Goal: Navigation & Orientation: Understand site structure

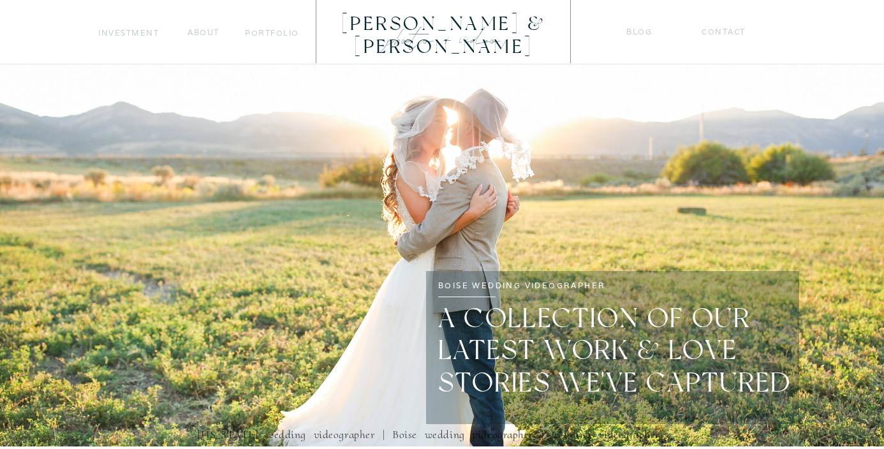
click at [117, 29] on nav "Investment" at bounding box center [128, 32] width 61 height 13
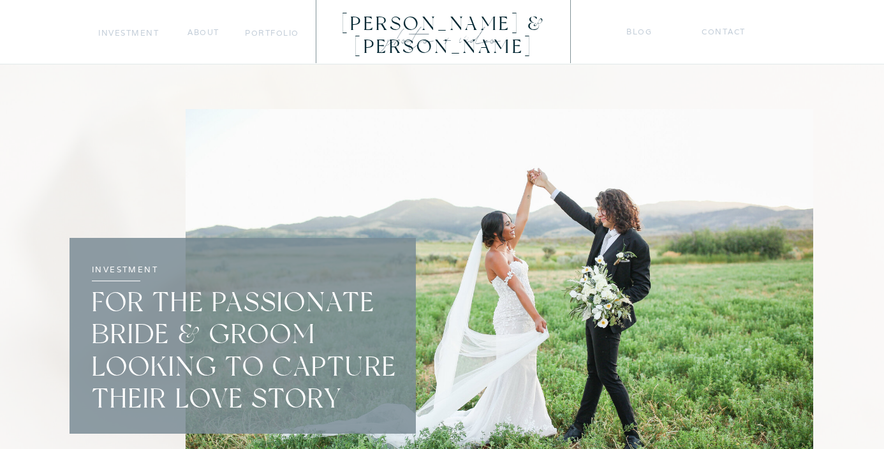
click at [262, 30] on nav "portfolio" at bounding box center [272, 32] width 54 height 13
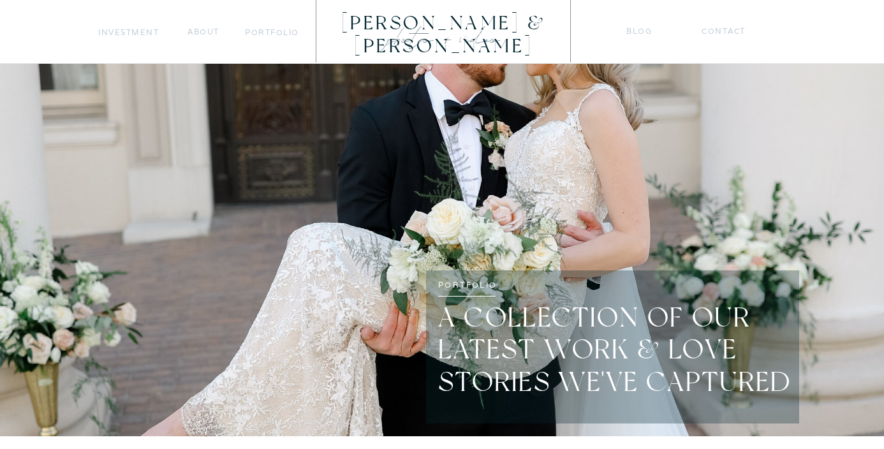
scroll to position [593, 0]
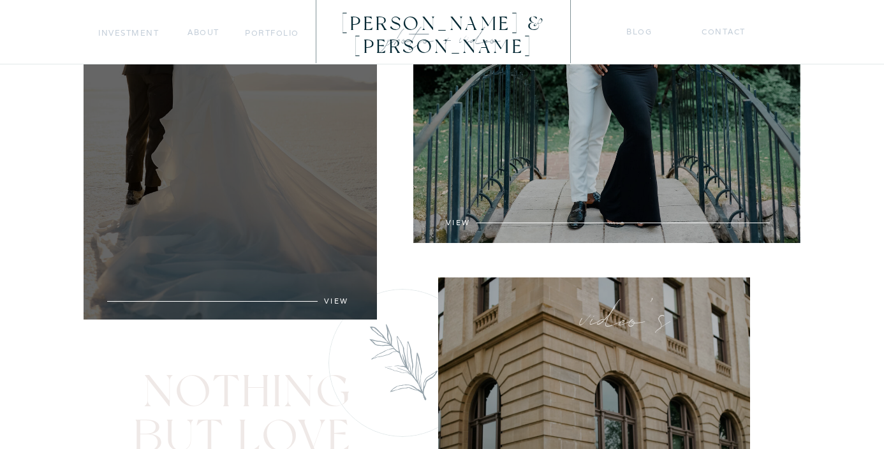
click at [234, 212] on div at bounding box center [230, 82] width 293 height 474
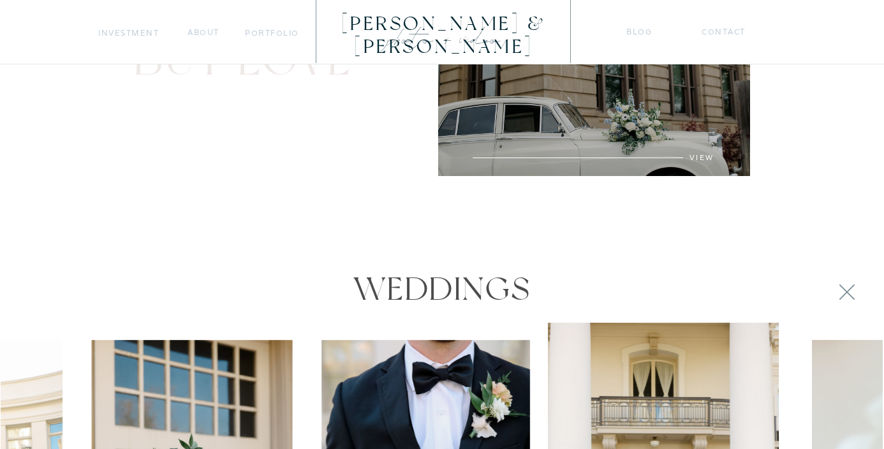
scroll to position [1054, 0]
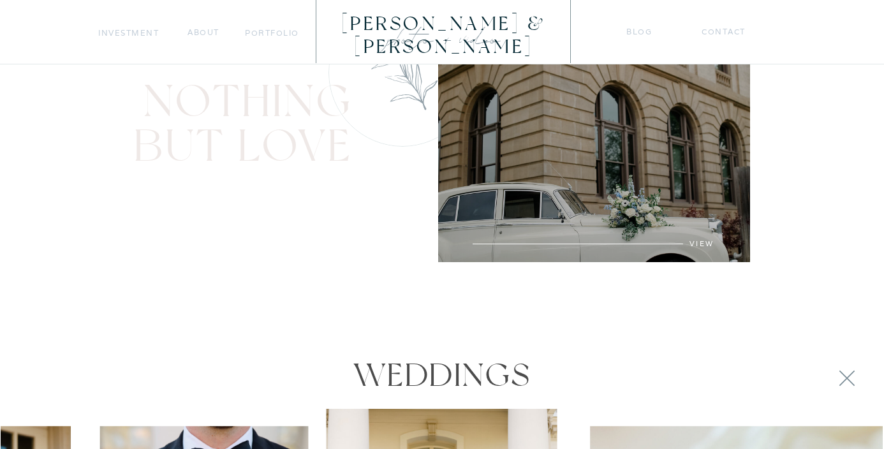
click at [214, 29] on nav "about" at bounding box center [203, 32] width 32 height 13
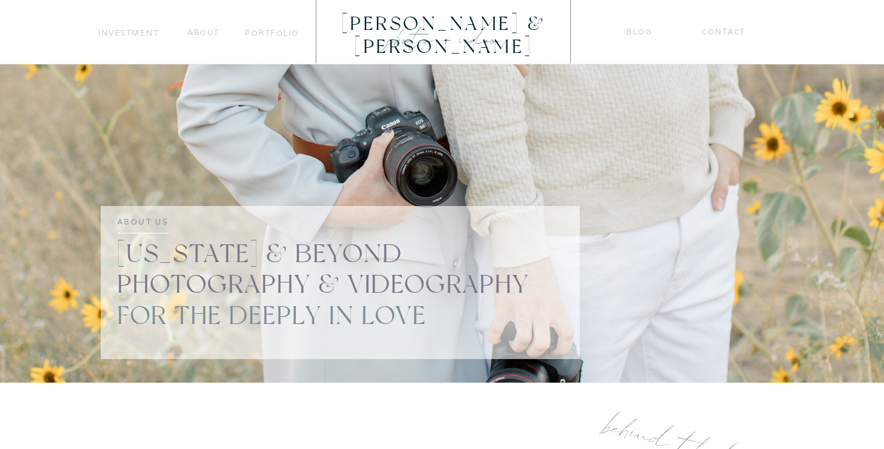
click at [634, 25] on nav "blog" at bounding box center [639, 31] width 26 height 13
